Goal: Information Seeking & Learning: Learn about a topic

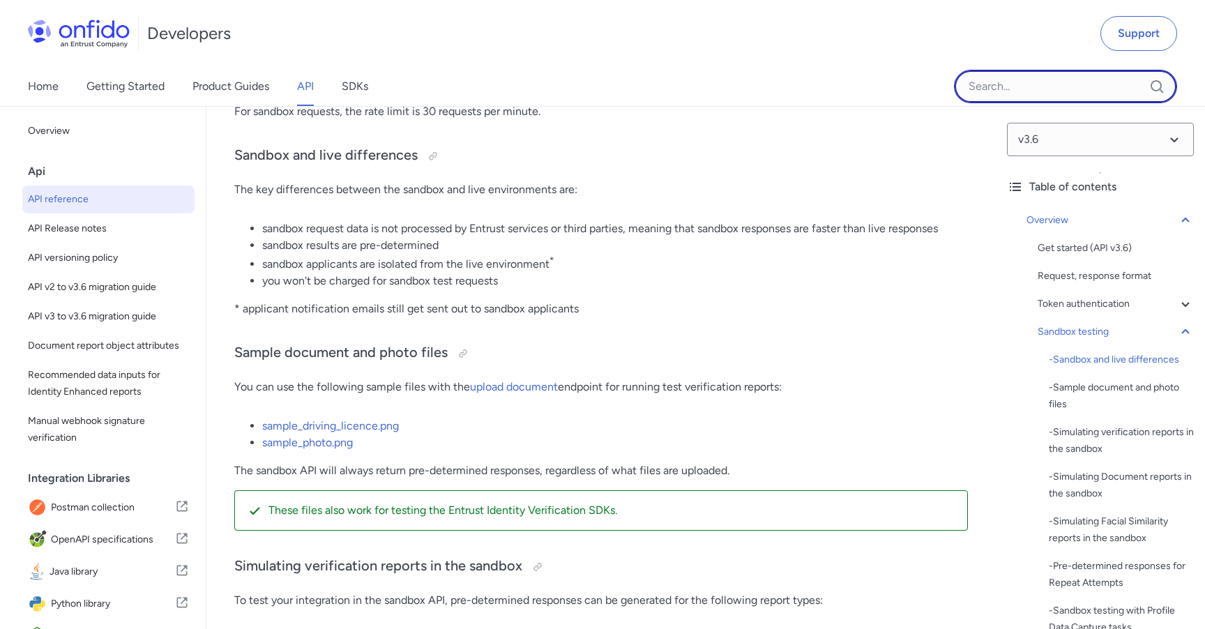
click at [1030, 80] on input "Onfido search input field" at bounding box center [1065, 86] width 223 height 33
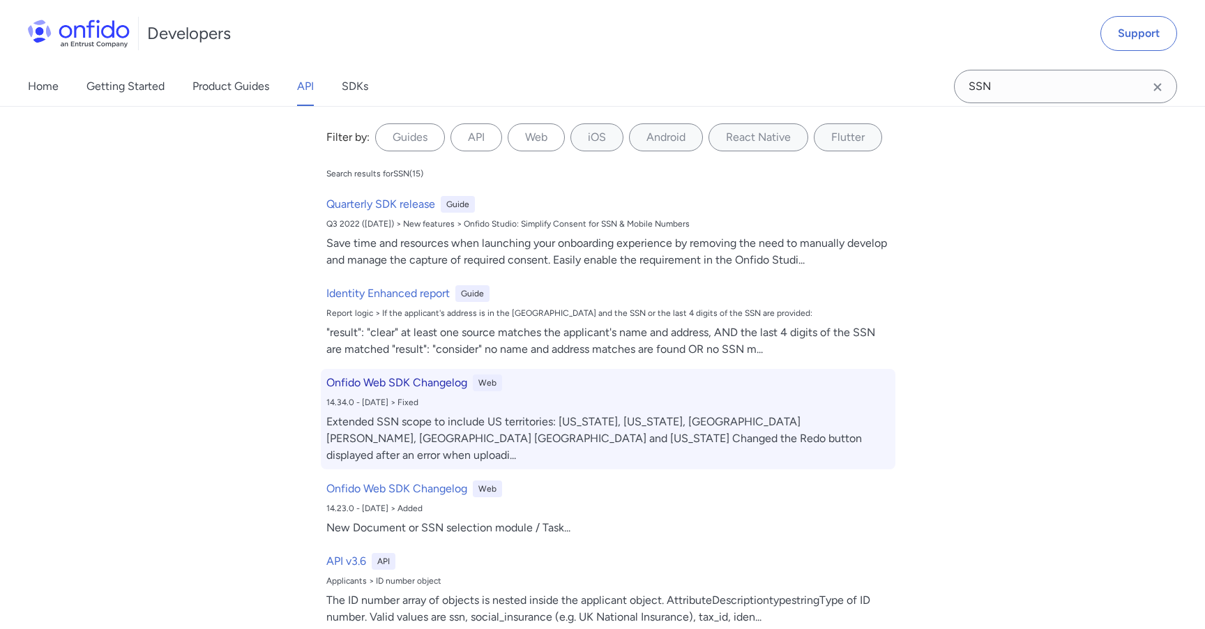
click at [442, 382] on h6 "Onfido Web SDK Changelog" at bounding box center [396, 383] width 141 height 17
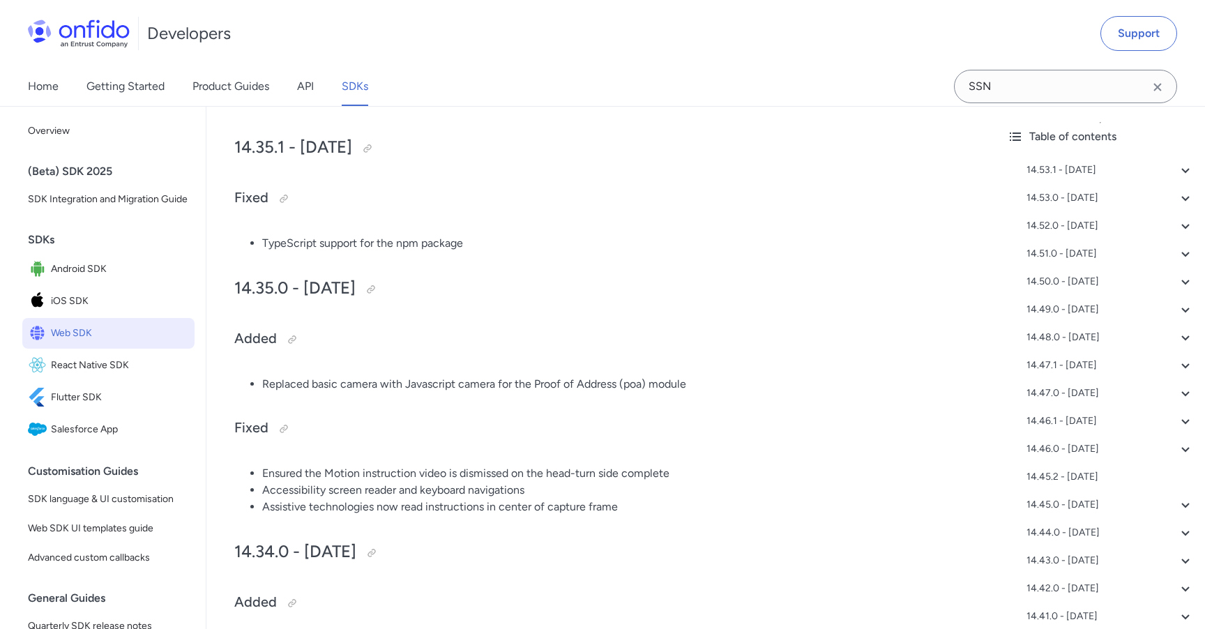
scroll to position [5861, 0]
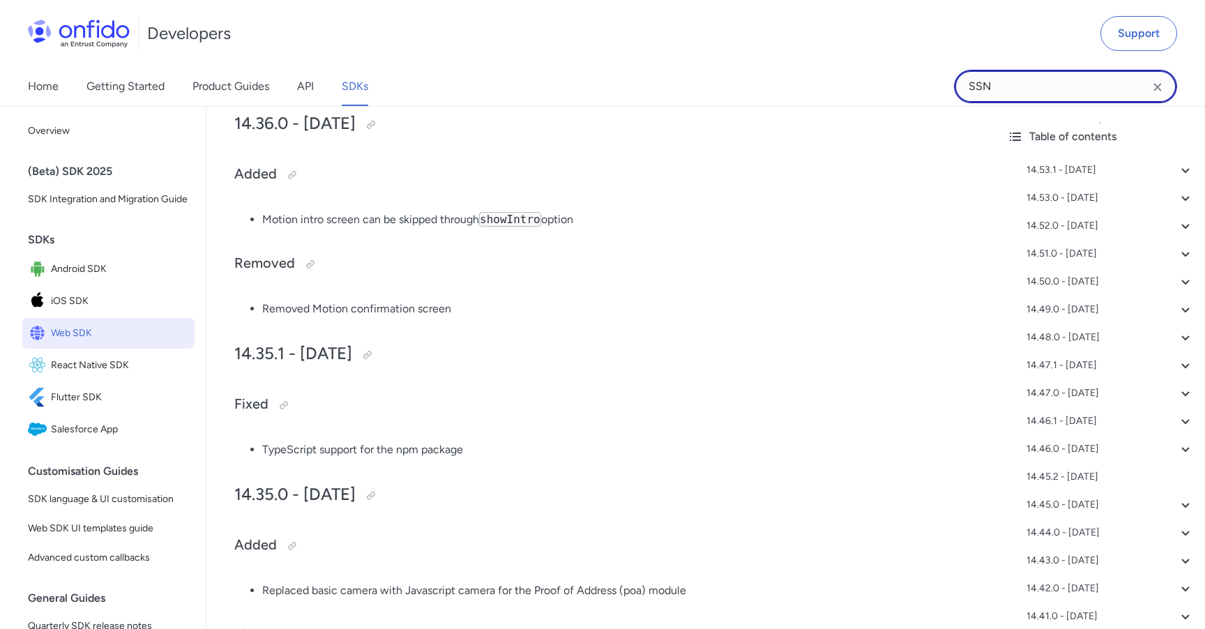
click at [1055, 75] on input "SSN" at bounding box center [1065, 86] width 223 height 33
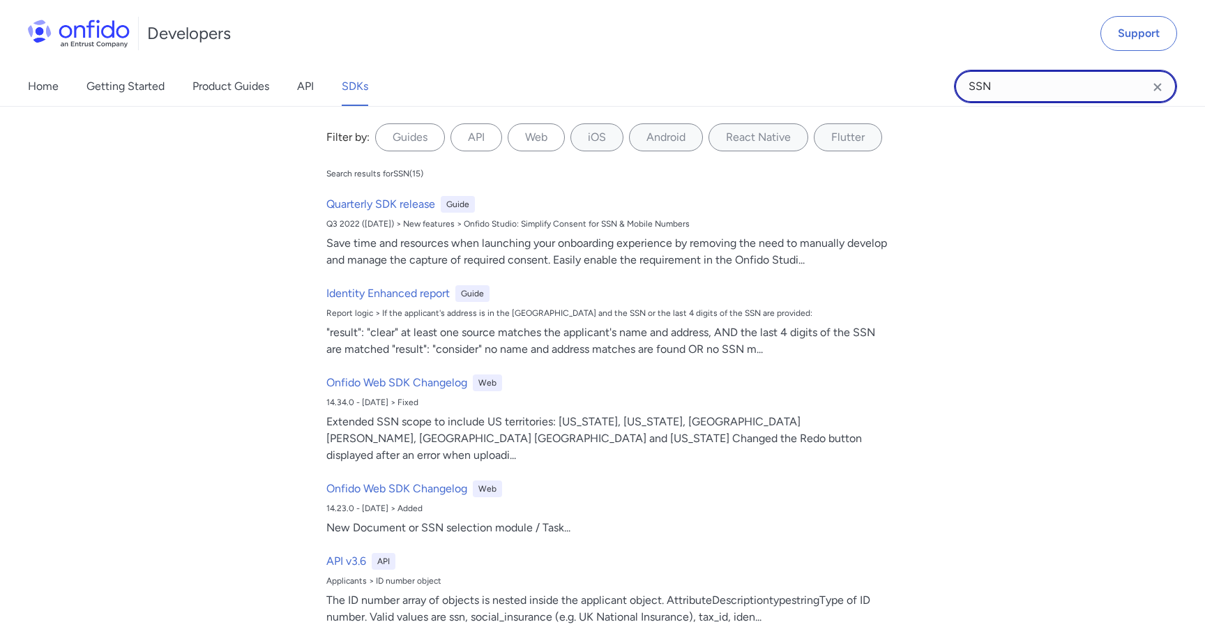
click at [1049, 94] on input "SSN" at bounding box center [1065, 86] width 223 height 33
type input "SSN required"
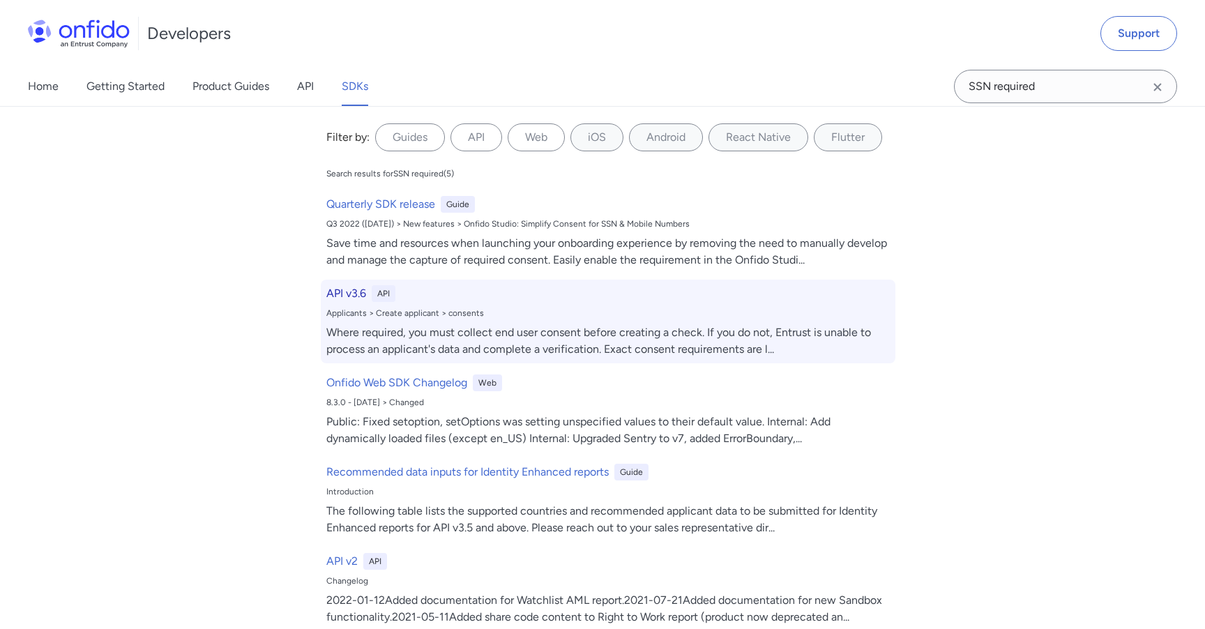
click at [342, 298] on h6 "API v3.6" at bounding box center [346, 293] width 40 height 17
select select "http"
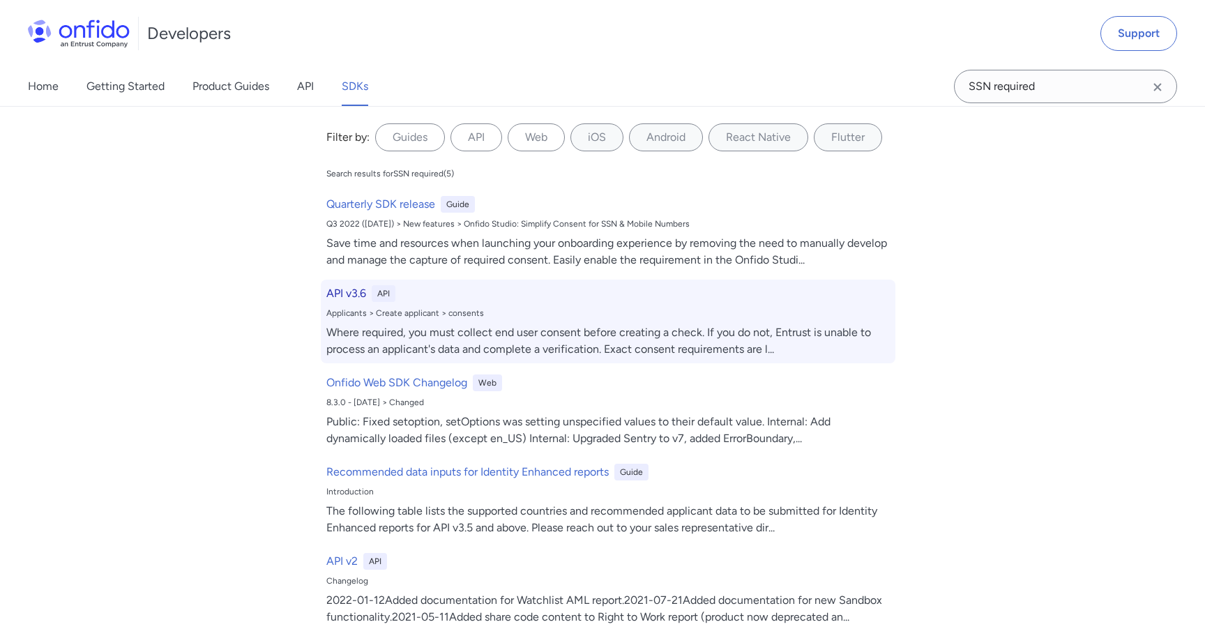
select select "http"
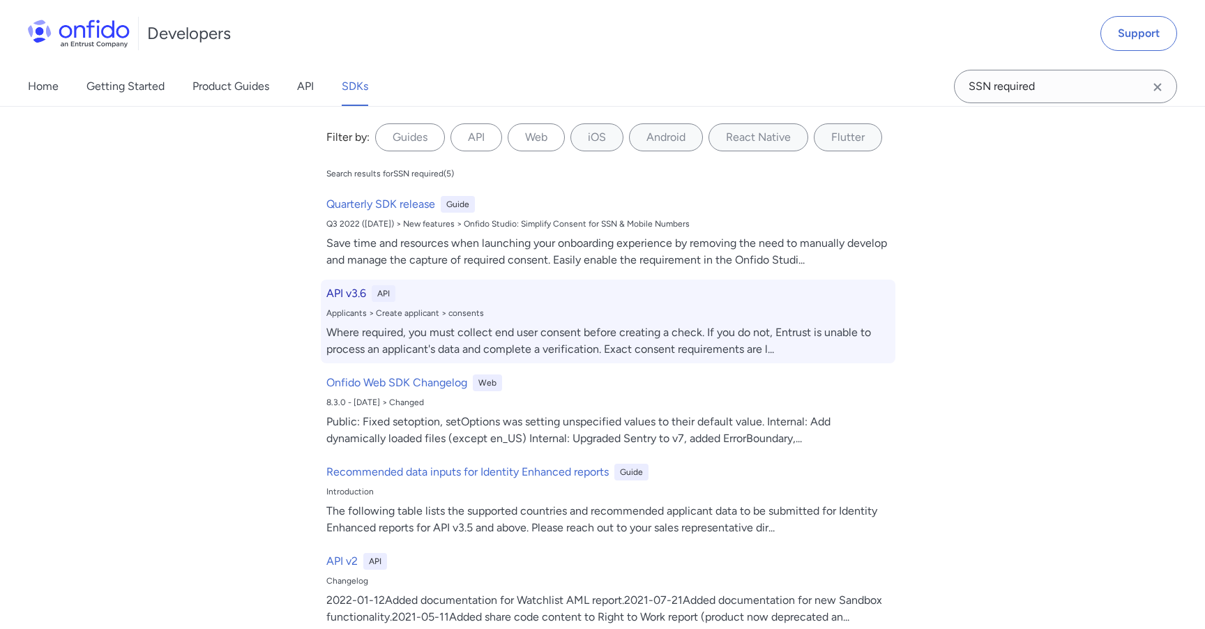
select select "http"
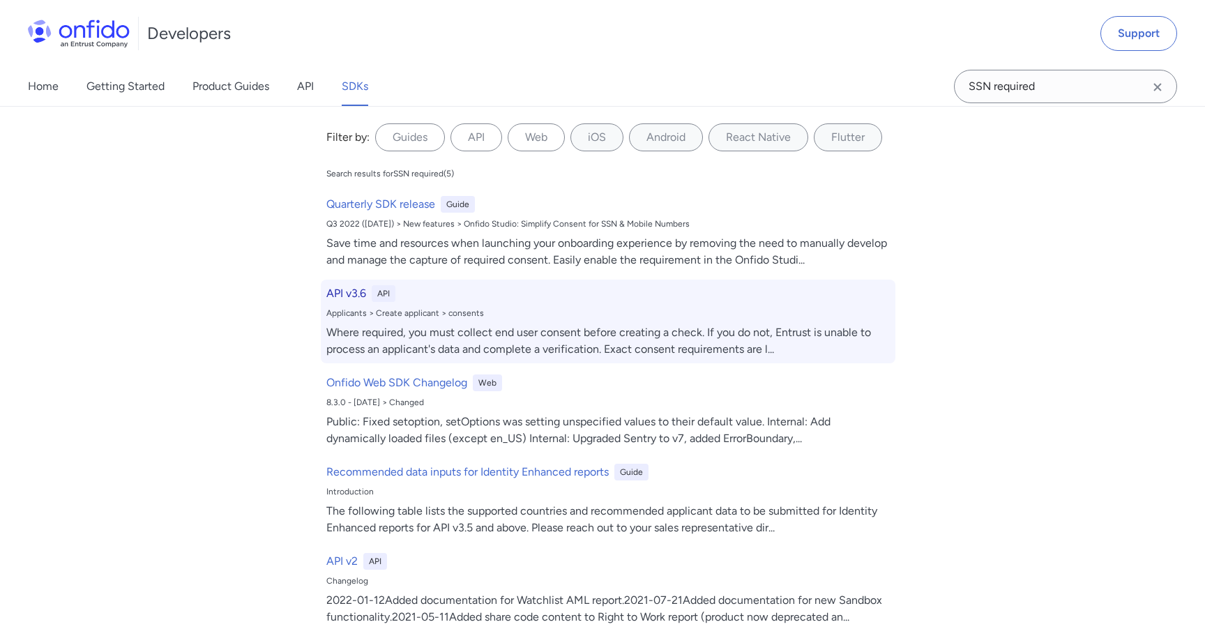
select select "http"
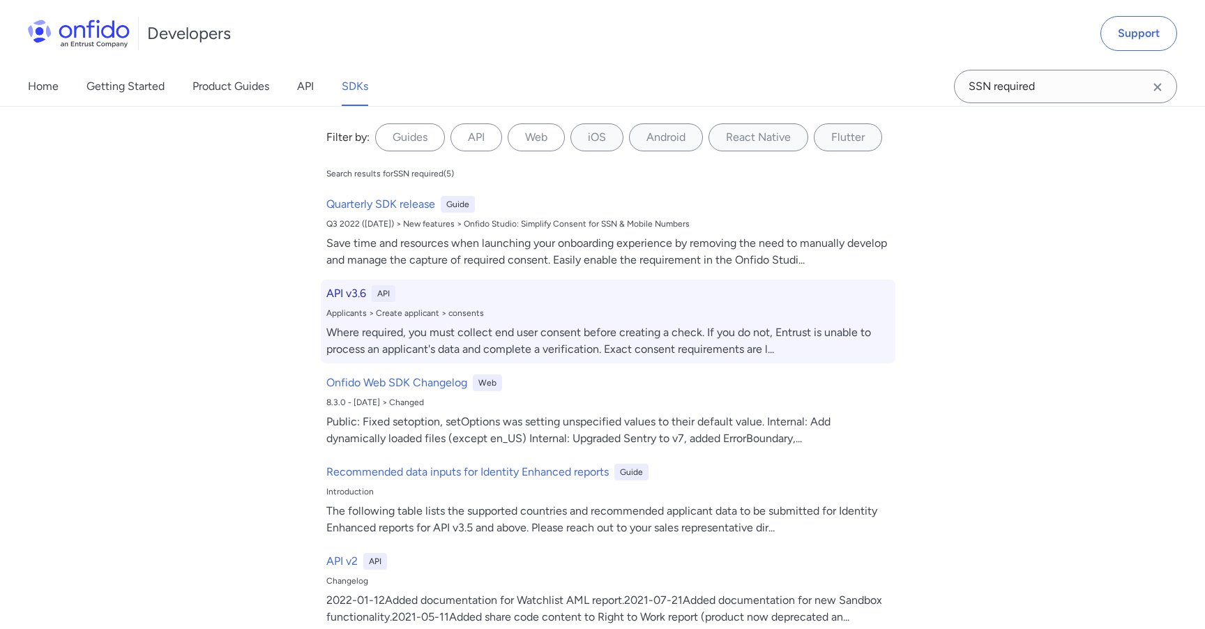
select select "http"
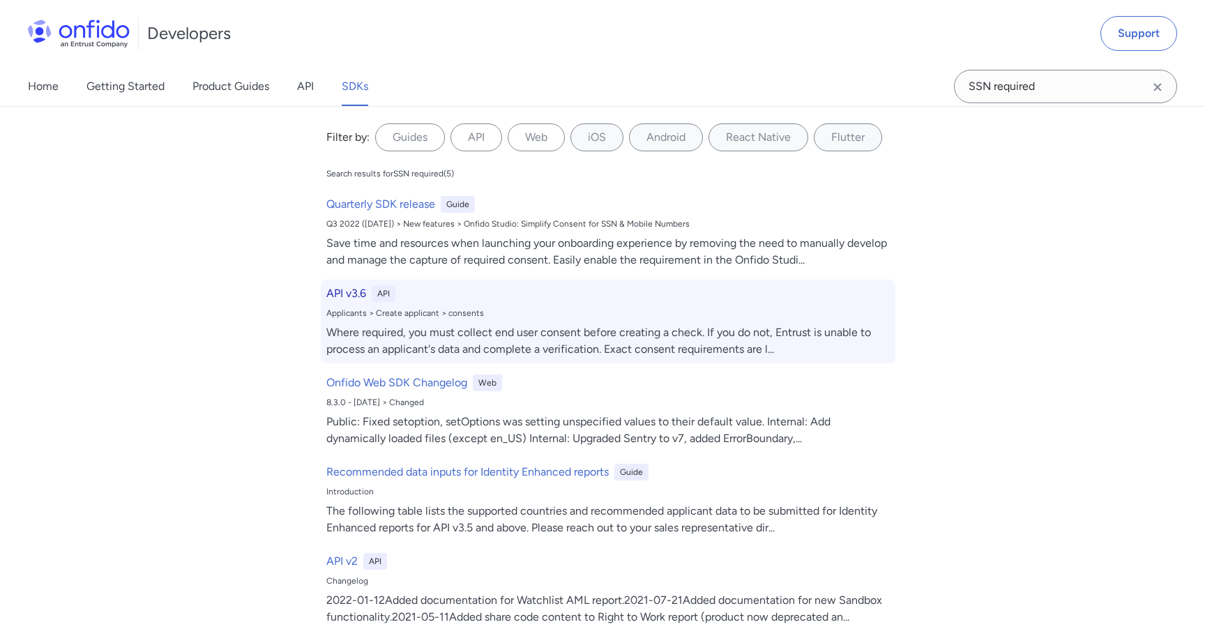
select select "http"
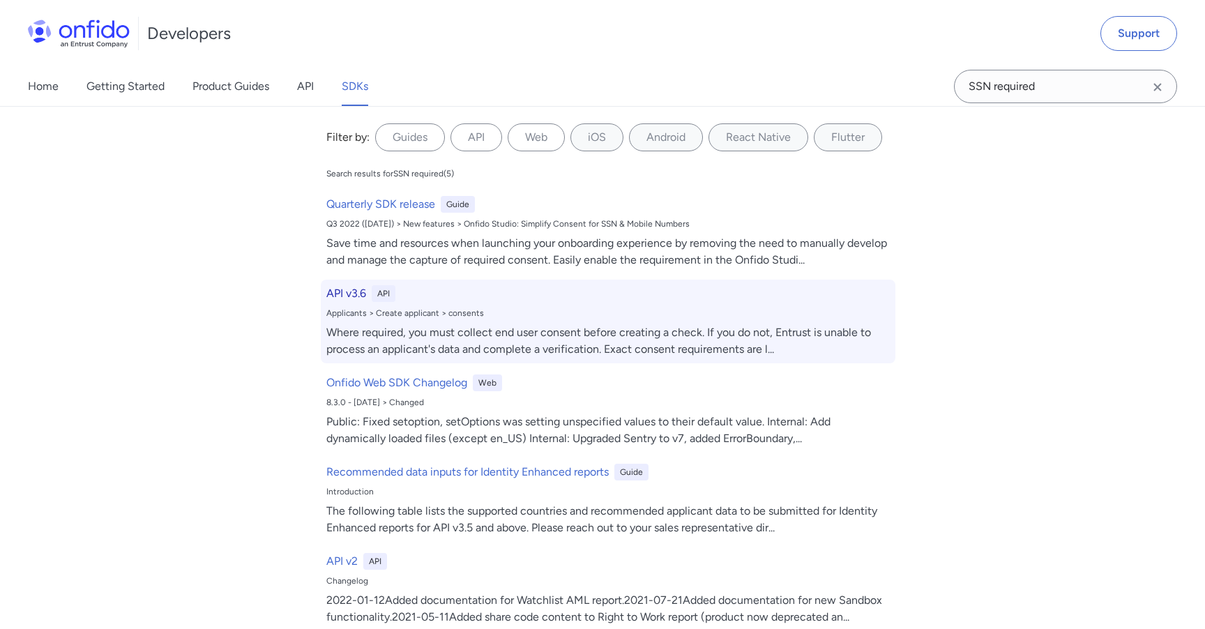
select select "http"
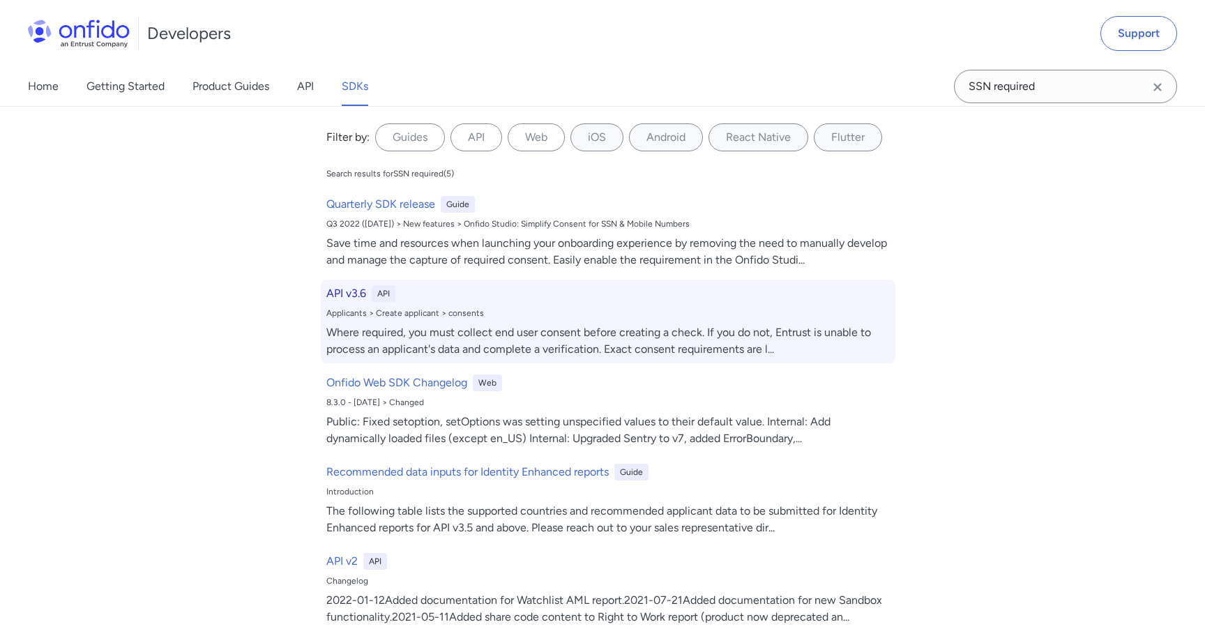
select select "http"
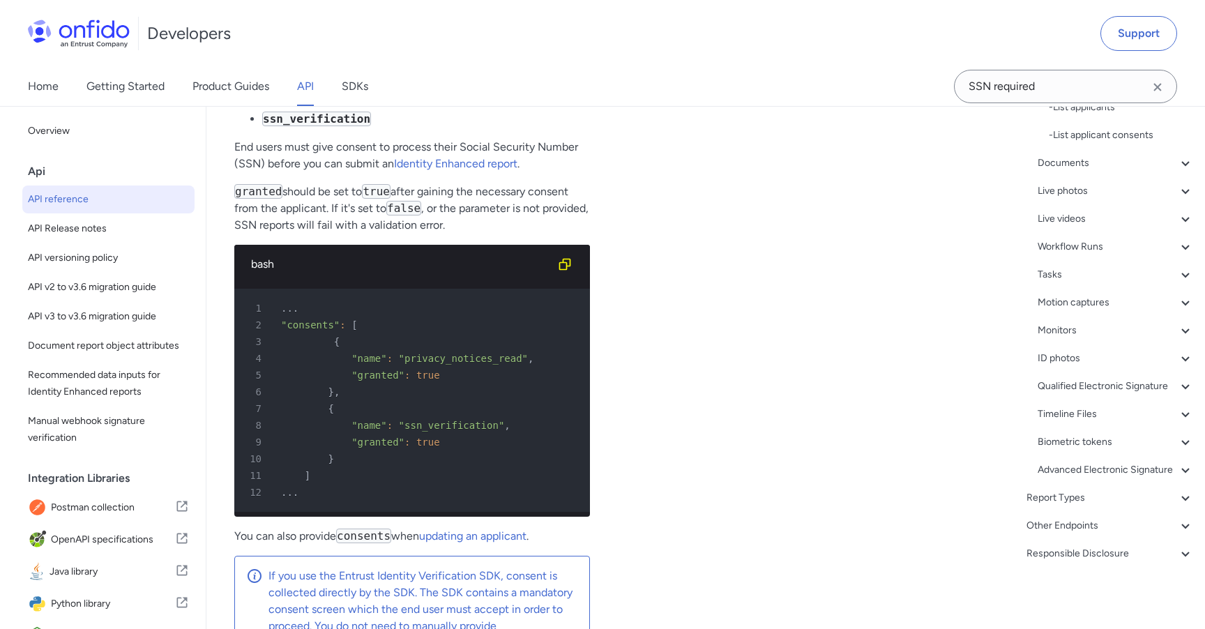
scroll to position [19520, 0]
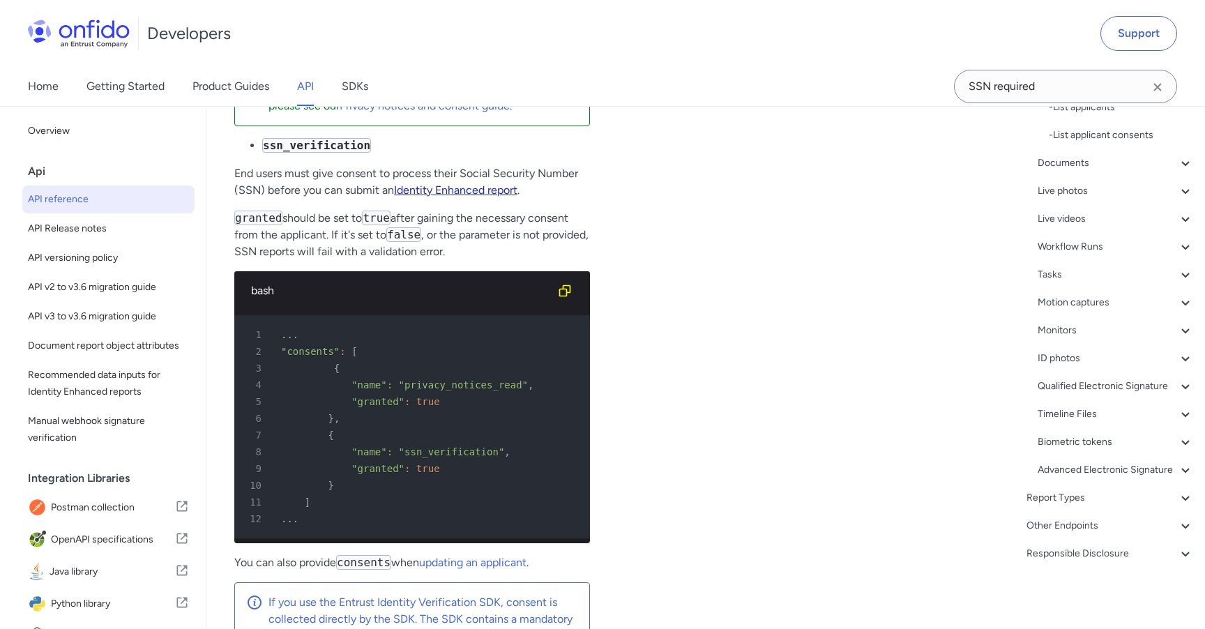
click at [430, 197] on link "Identity Enhanced report" at bounding box center [455, 189] width 123 height 13
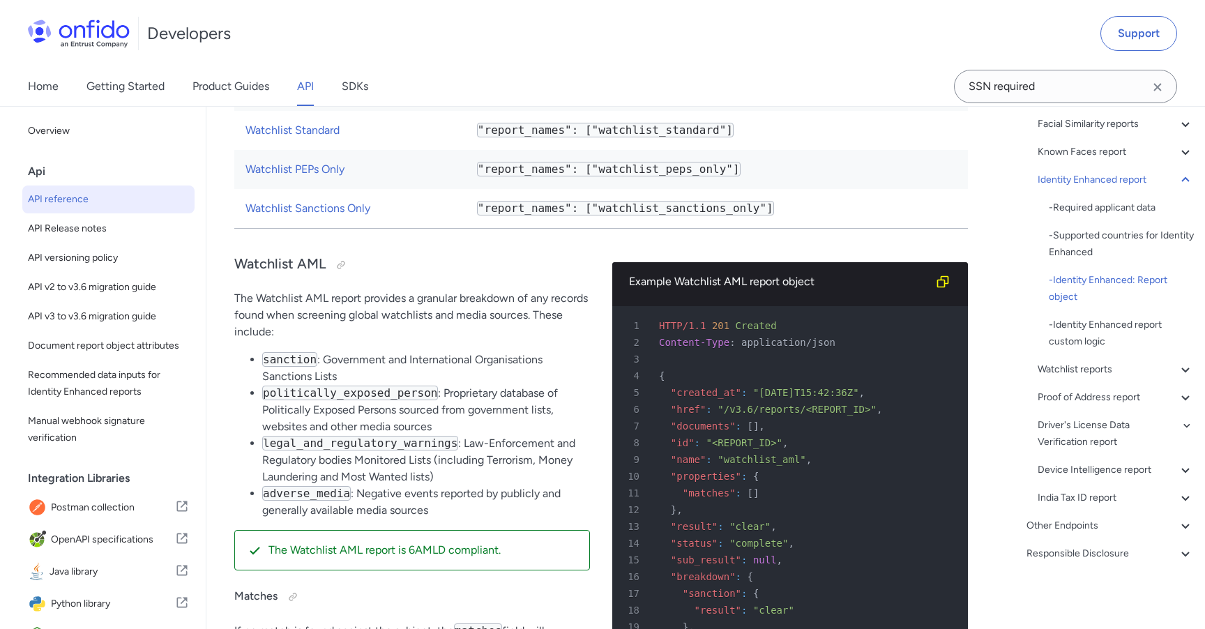
scroll to position [85872, 0]
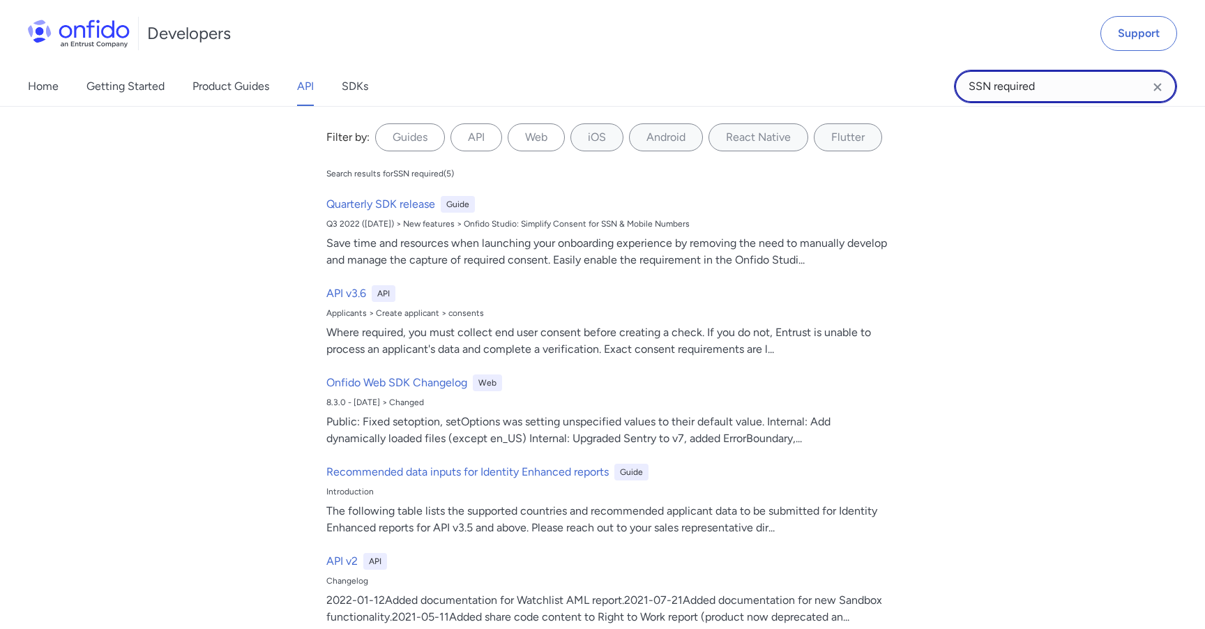
drag, startPoint x: 1058, startPoint y: 86, endPoint x: 843, endPoint y: 84, distance: 215.6
click at [843, 84] on div "Home Getting Started Product Guides API SDKs SSN required SSN required Filter b…" at bounding box center [602, 86] width 1205 height 39
type input "basic_criminal"
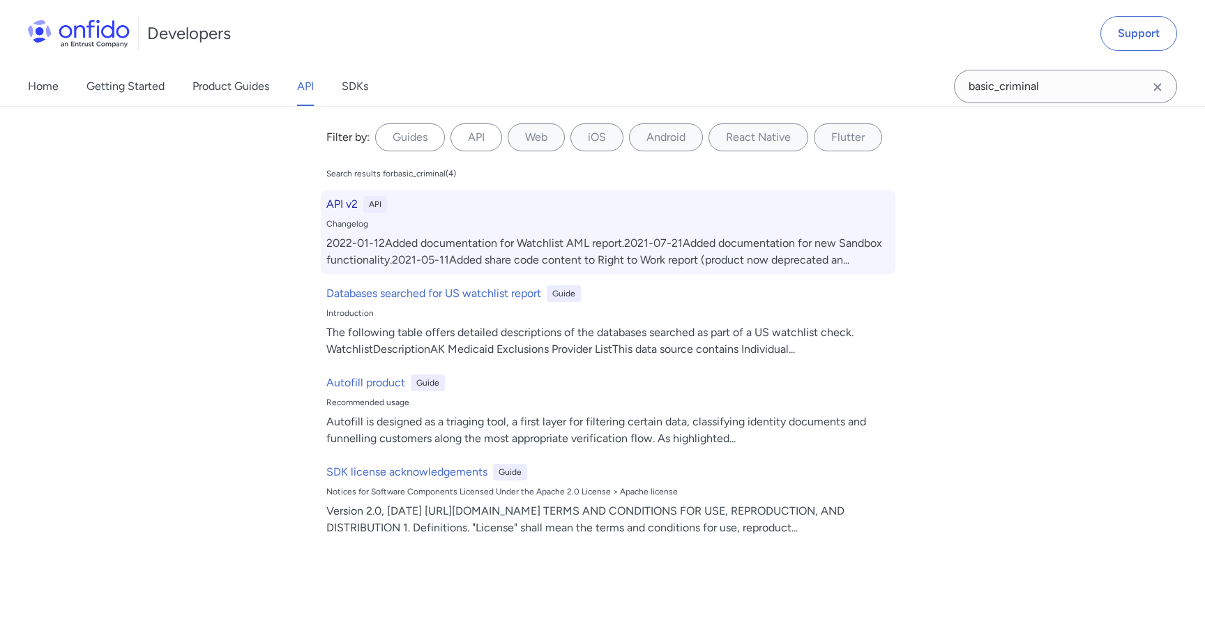
click at [333, 204] on h6 "API v2" at bounding box center [341, 204] width 31 height 17
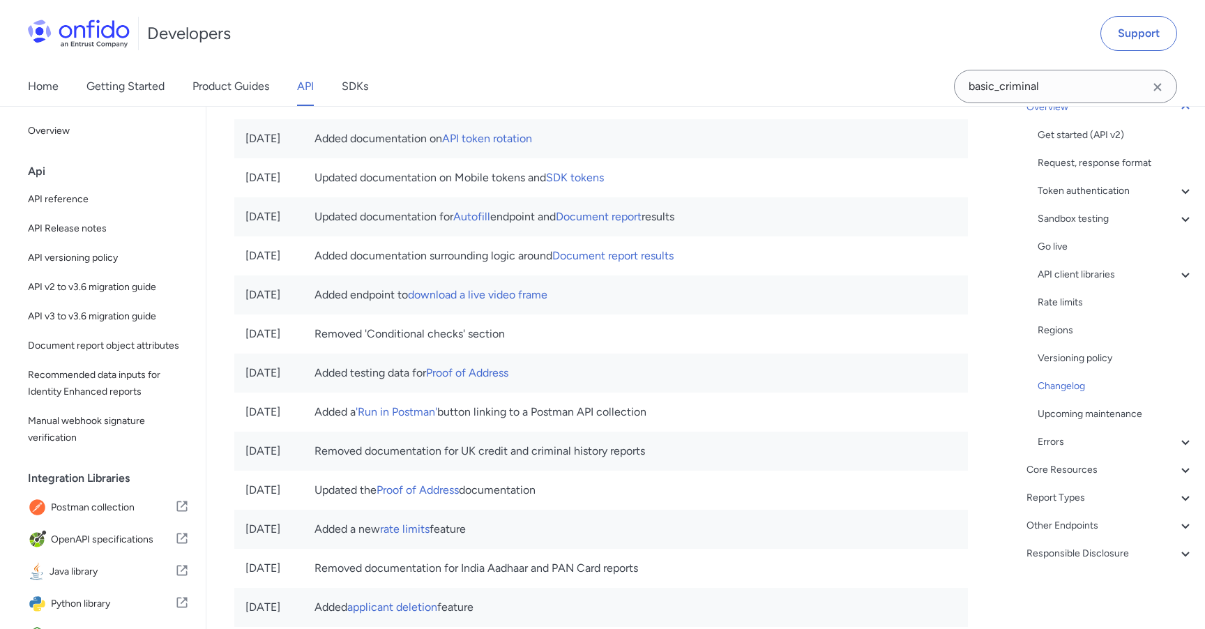
scroll to position [8303, 0]
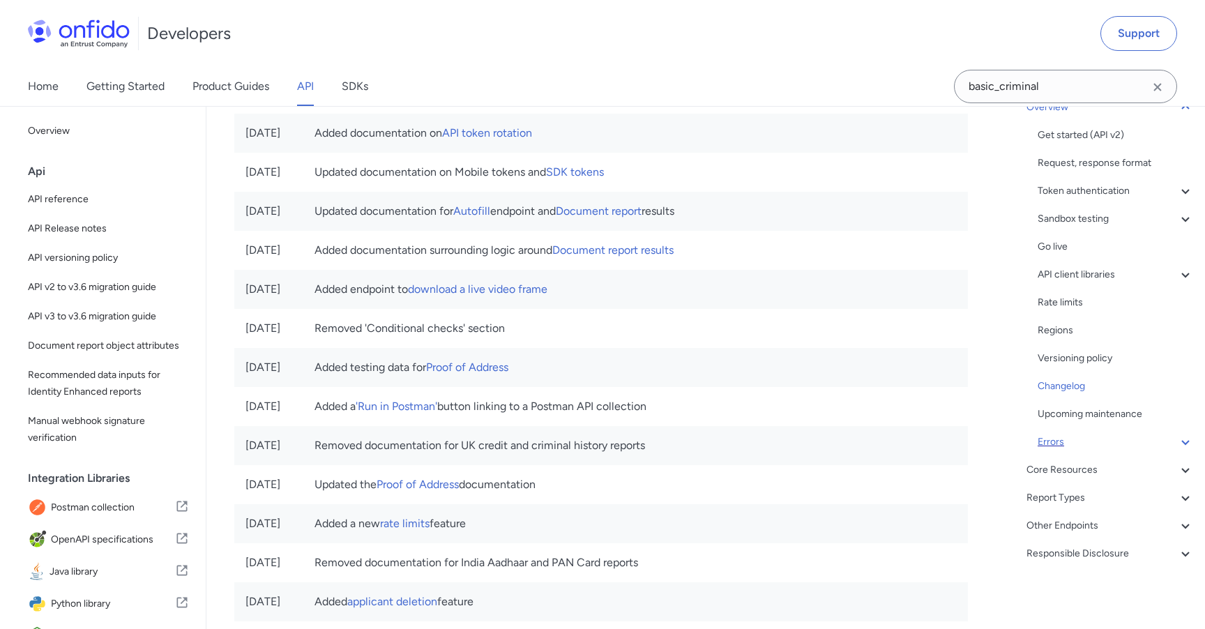
click at [1056, 444] on div "Errors" at bounding box center [1116, 442] width 156 height 17
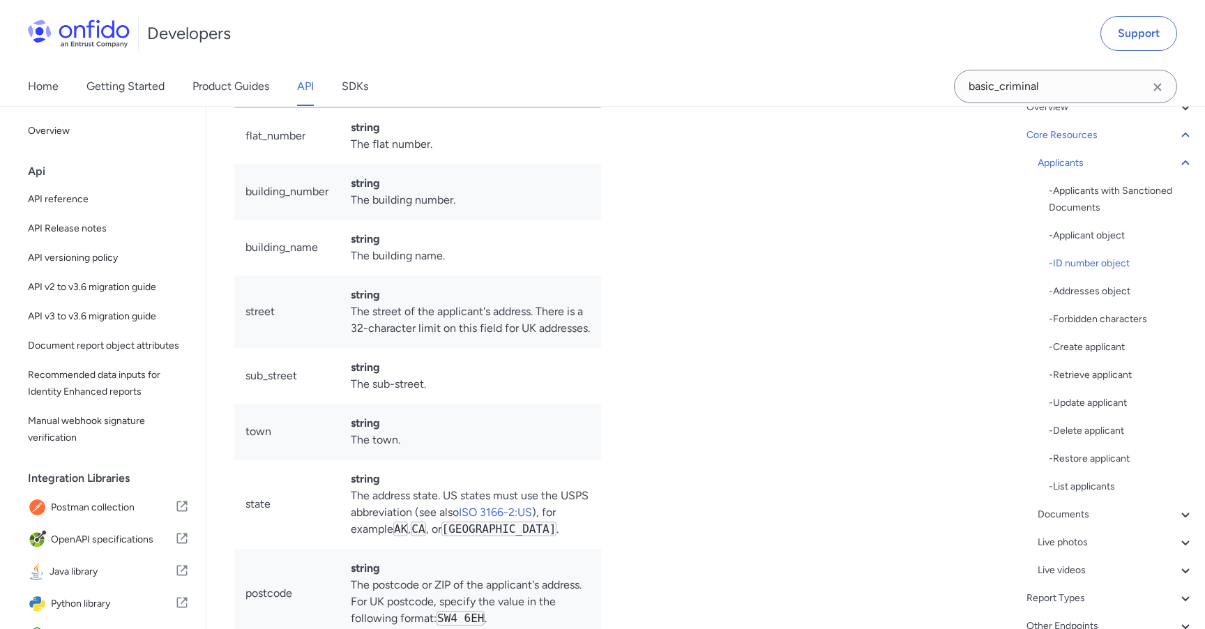
scroll to position [15190, 0]
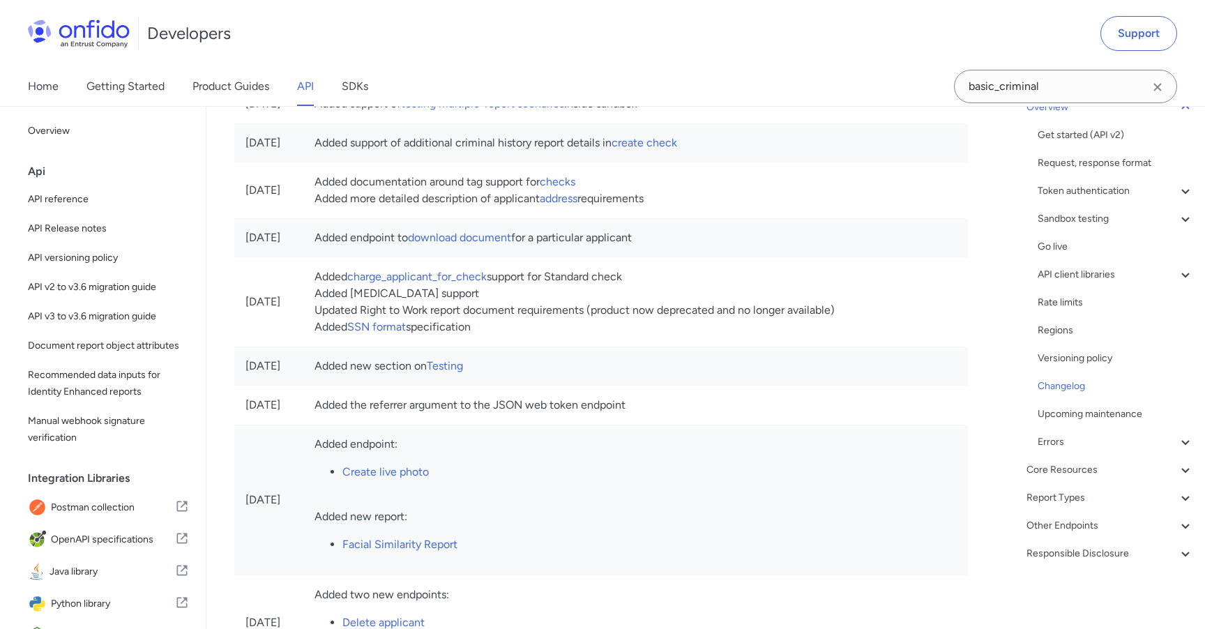
scroll to position [10029, 0]
